Goal: Find contact information: Find contact information

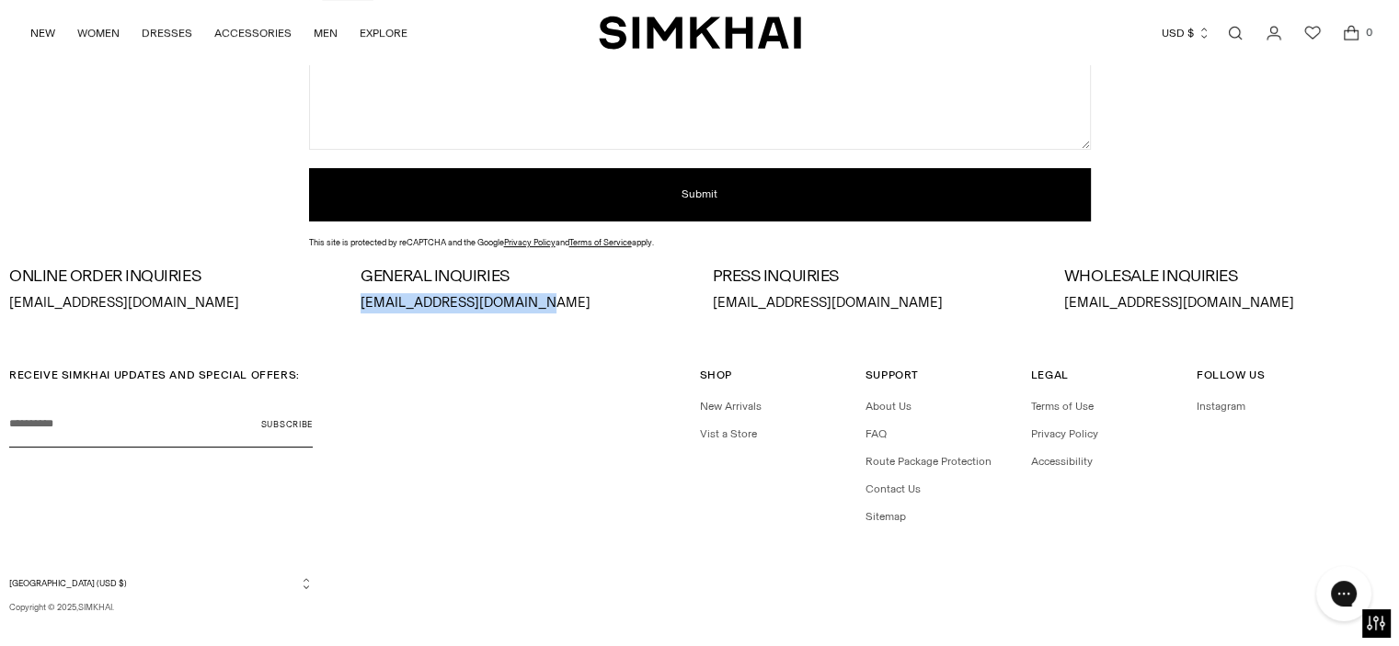
drag, startPoint x: 356, startPoint y: 299, endPoint x: 549, endPoint y: 308, distance: 193.3
click at [549, 308] on div "ONLINE ORDER INQUIRIES [EMAIL_ADDRESS][DOMAIN_NAME] GENERAL INQUIRIES [EMAIL_AD…" at bounding box center [699, 291] width 1380 height 46
copy p "[EMAIL_ADDRESS][DOMAIN_NAME]"
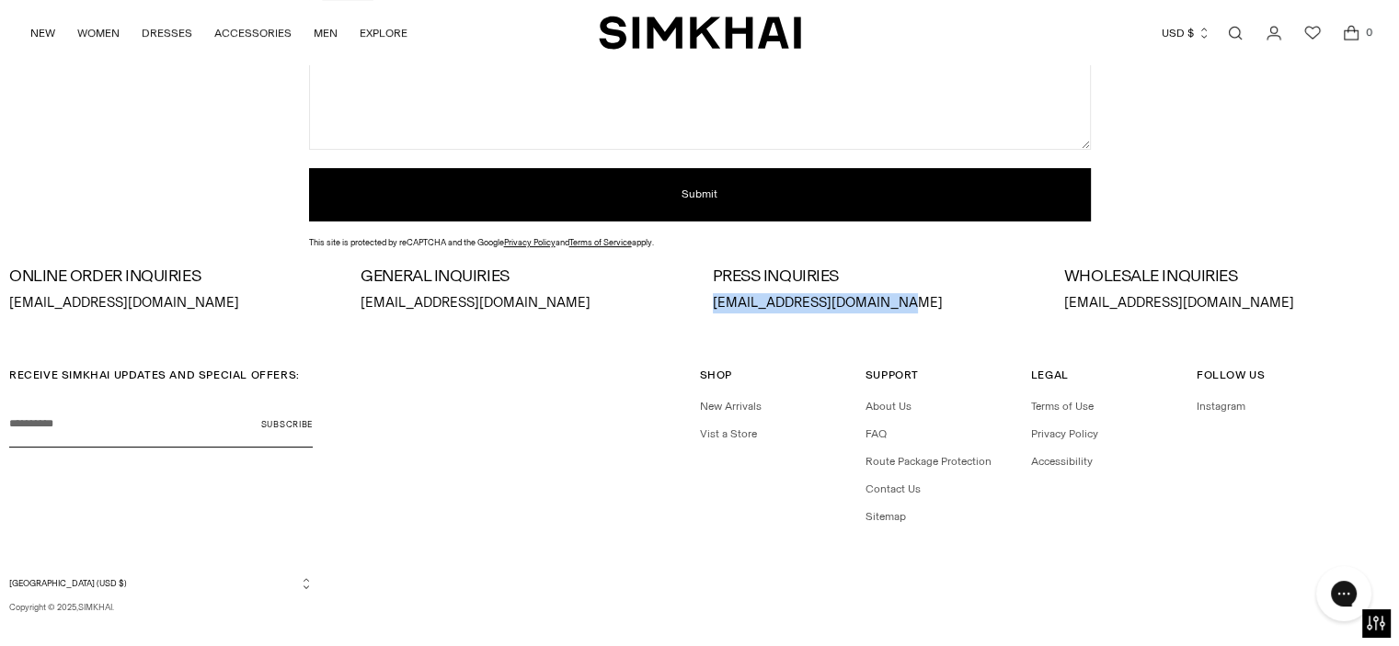
drag, startPoint x: 711, startPoint y: 301, endPoint x: 889, endPoint y: 310, distance: 178.6
click at [889, 310] on div "ONLINE ORDER INQUIRIES [EMAIL_ADDRESS][DOMAIN_NAME] GENERAL INQUIRIES [EMAIL_AD…" at bounding box center [699, 291] width 1380 height 46
copy p "[EMAIL_ADDRESS][DOMAIN_NAME]"
click at [1064, 308] on p "[EMAIL_ADDRESS][DOMAIN_NAME]" at bounding box center [1227, 303] width 326 height 20
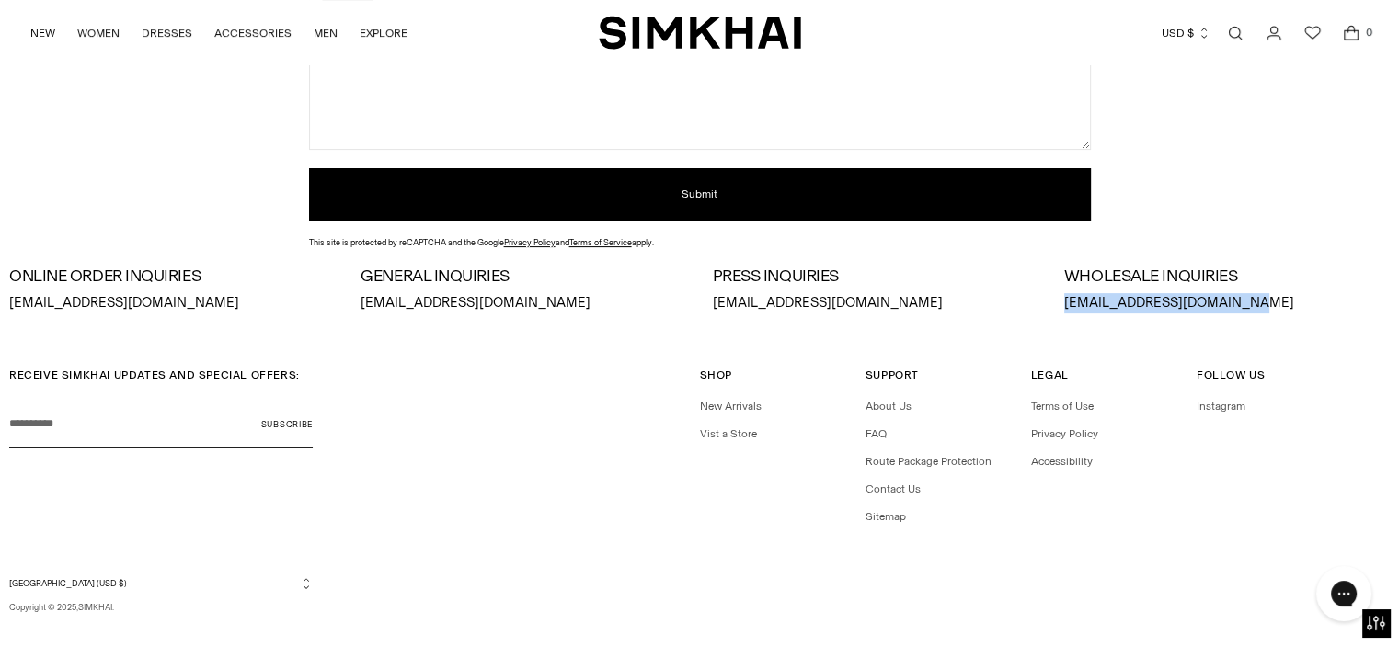
drag, startPoint x: 1064, startPoint y: 303, endPoint x: 1233, endPoint y: 304, distance: 169.2
click at [1233, 304] on p "[EMAIL_ADDRESS][DOMAIN_NAME]" at bounding box center [1227, 303] width 326 height 20
copy p "[EMAIL_ADDRESS][DOMAIN_NAME]"
